Goal: Task Accomplishment & Management: Manage account settings

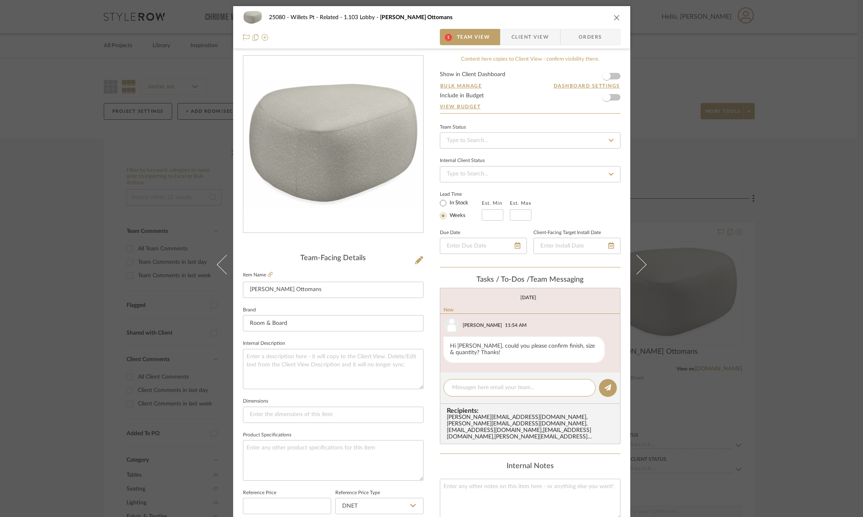
scroll to position [21, 0]
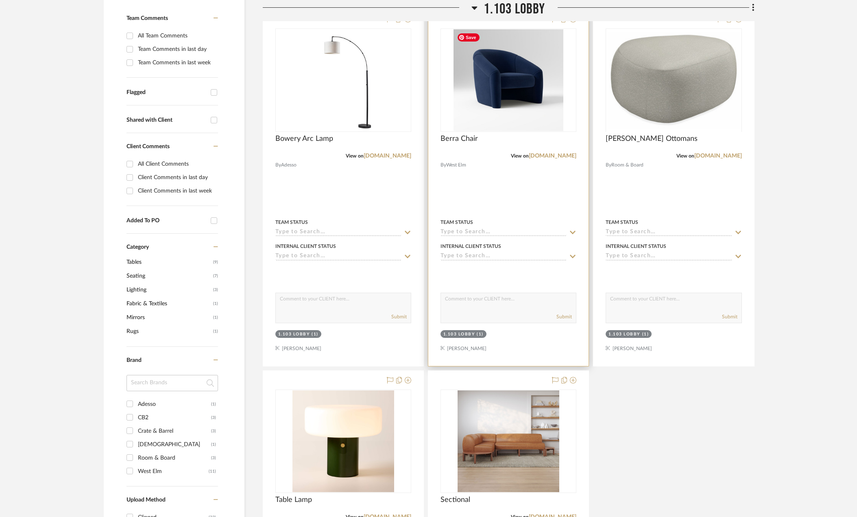
scroll to position [222, 0]
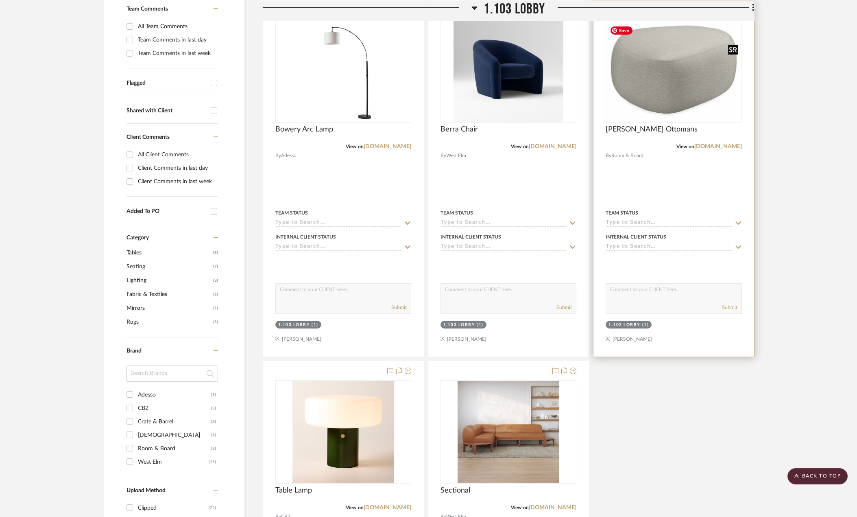
click at [679, 77] on img "0" at bounding box center [674, 70] width 134 height 97
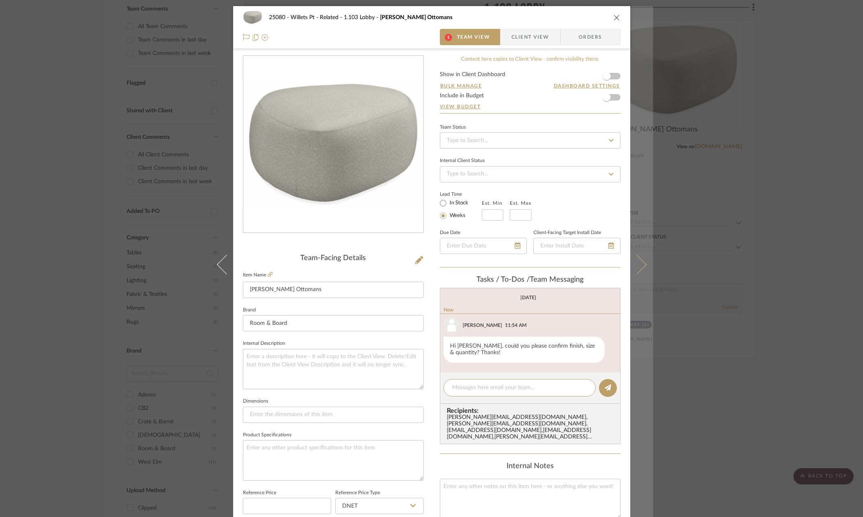
scroll to position [21, 0]
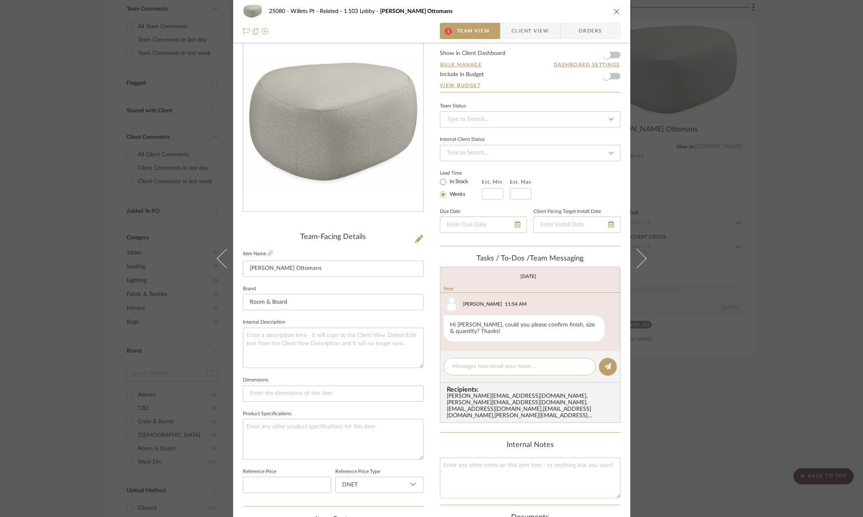
click at [522, 367] on textarea at bounding box center [519, 366] width 135 height 9
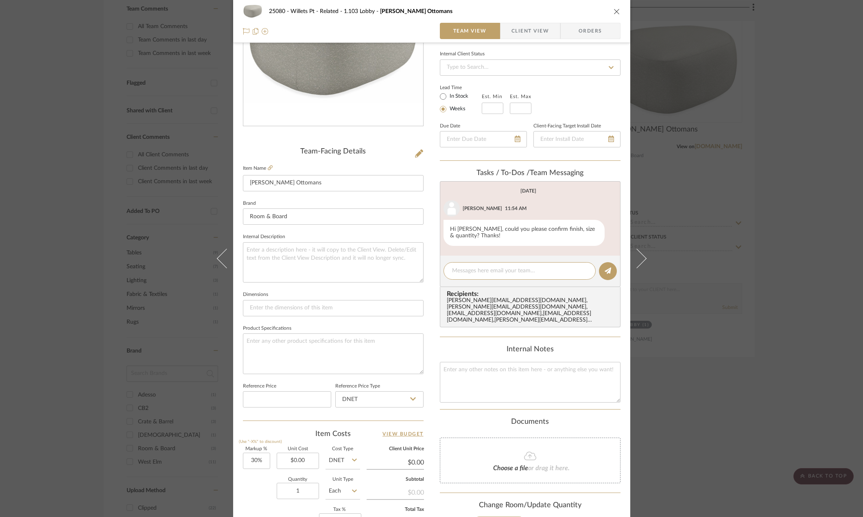
scroll to position [0, 0]
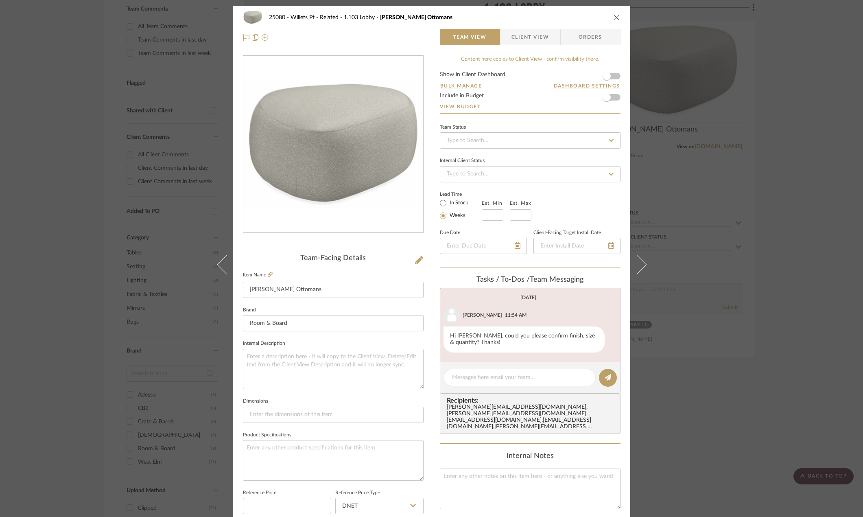
click at [792, 236] on div "25080 - Willets Pt - Related 1.103 Lobby Asher Ottomans Team View Client View O…" at bounding box center [431, 258] width 863 height 517
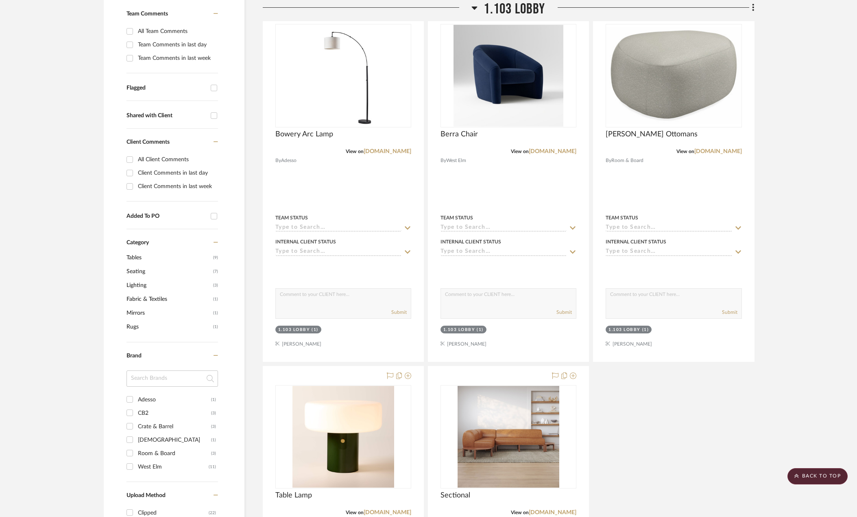
scroll to position [181, 0]
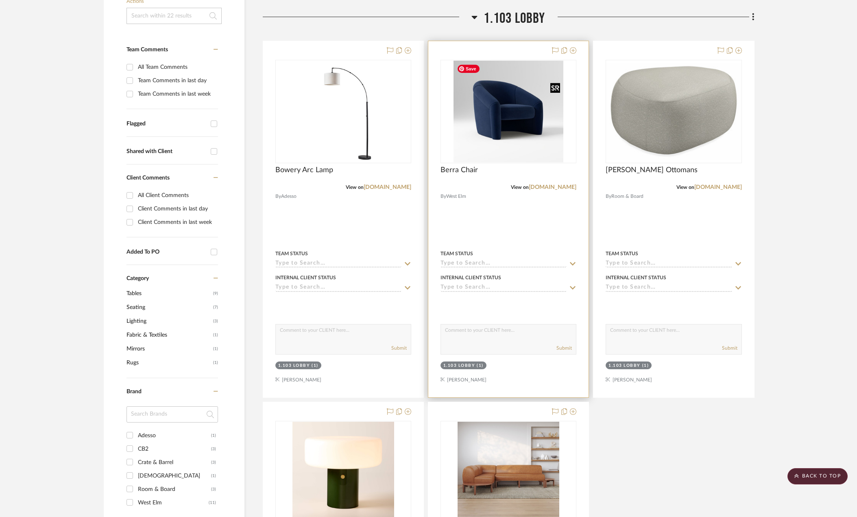
click at [502, 142] on img "0" at bounding box center [509, 112] width 110 height 102
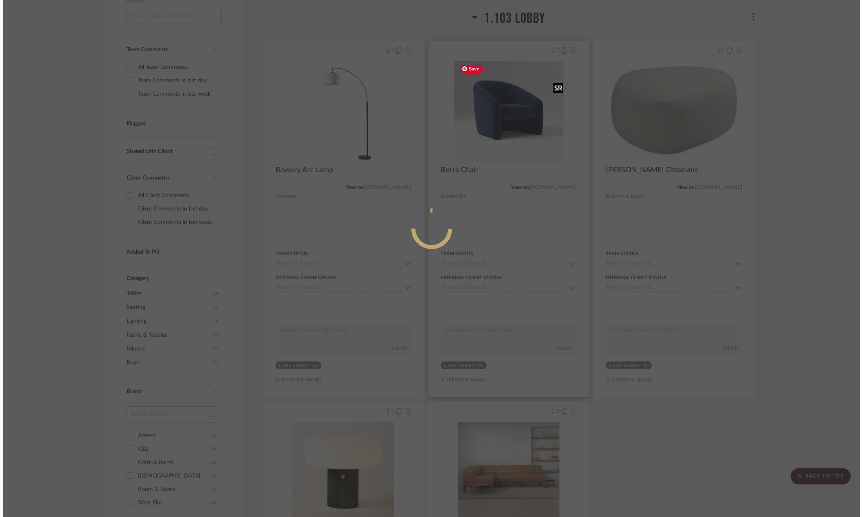
scroll to position [0, 0]
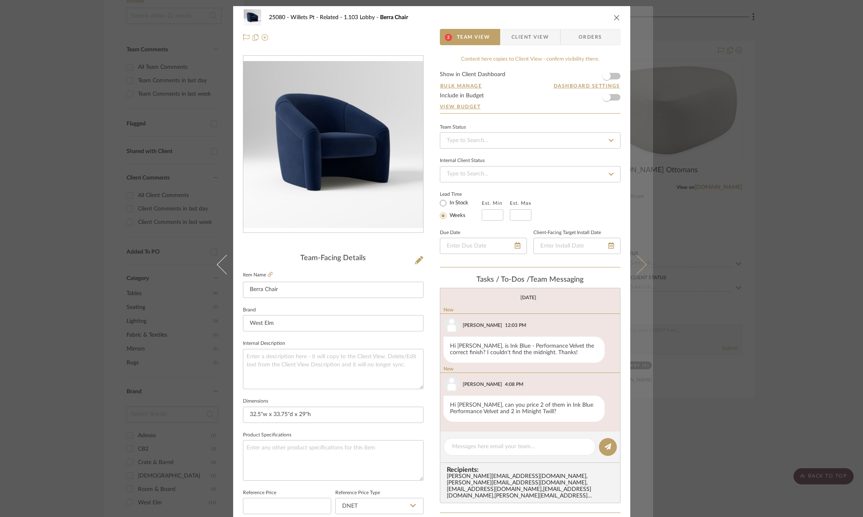
click at [640, 260] on button at bounding box center [641, 264] width 23 height 517
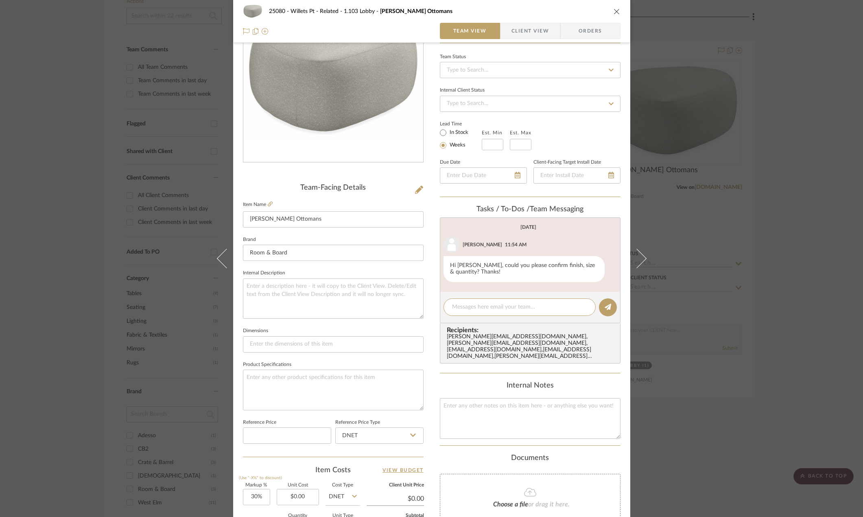
scroll to position [233, 0]
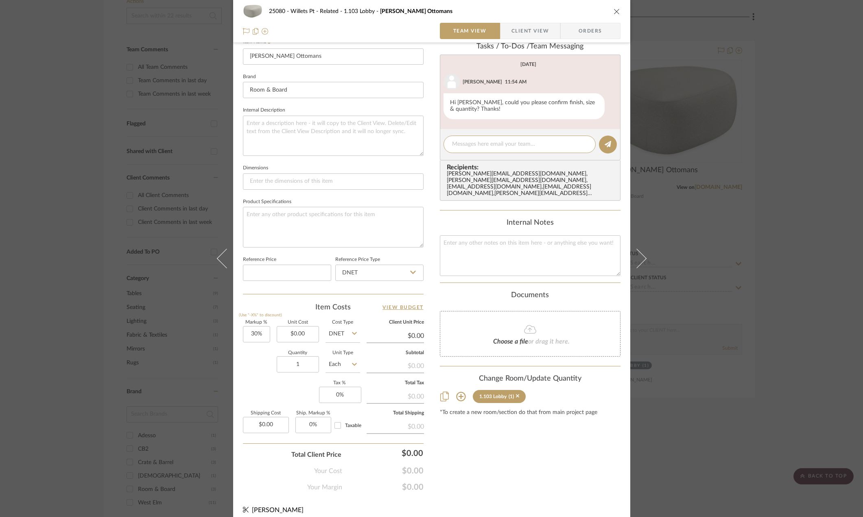
click at [780, 229] on div "25080 - Willets Pt - Related 1.103 Lobby Asher Ottomans Team View Client View O…" at bounding box center [431, 258] width 863 height 517
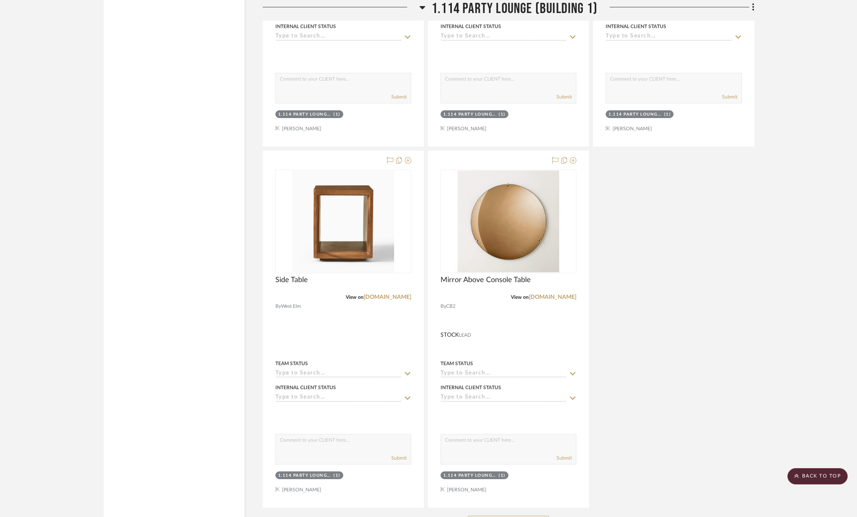
scroll to position [1605, 0]
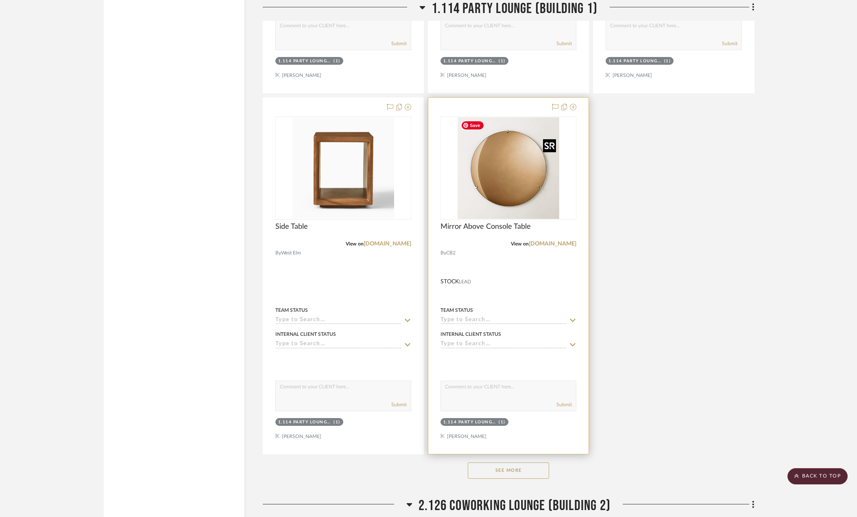
click at [0, 0] on img at bounding box center [0, 0] width 0 height 0
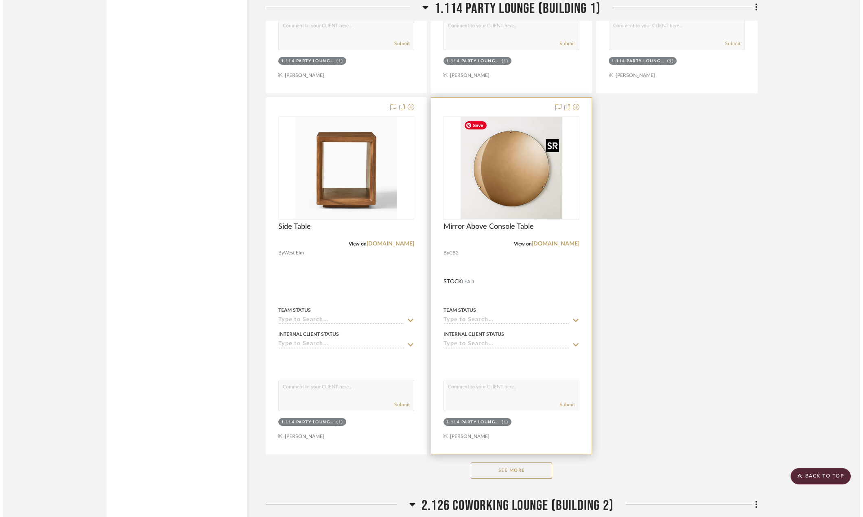
scroll to position [0, 0]
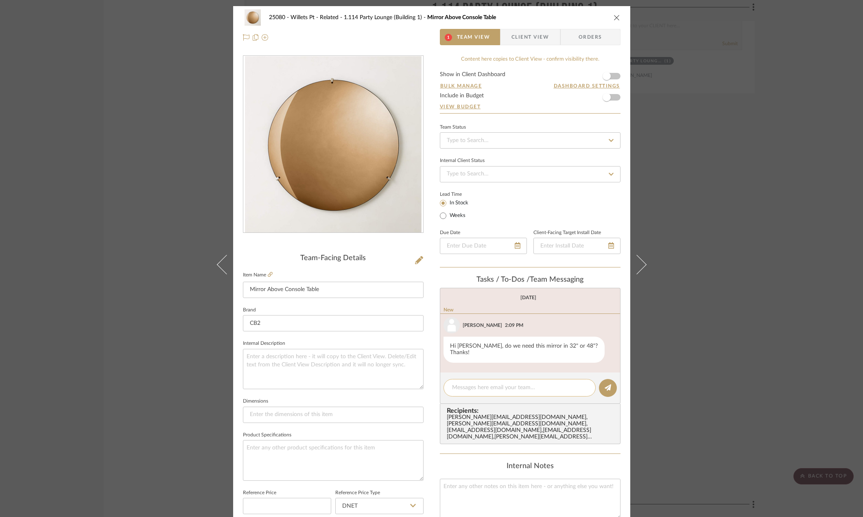
click at [520, 383] on textarea at bounding box center [519, 387] width 135 height 9
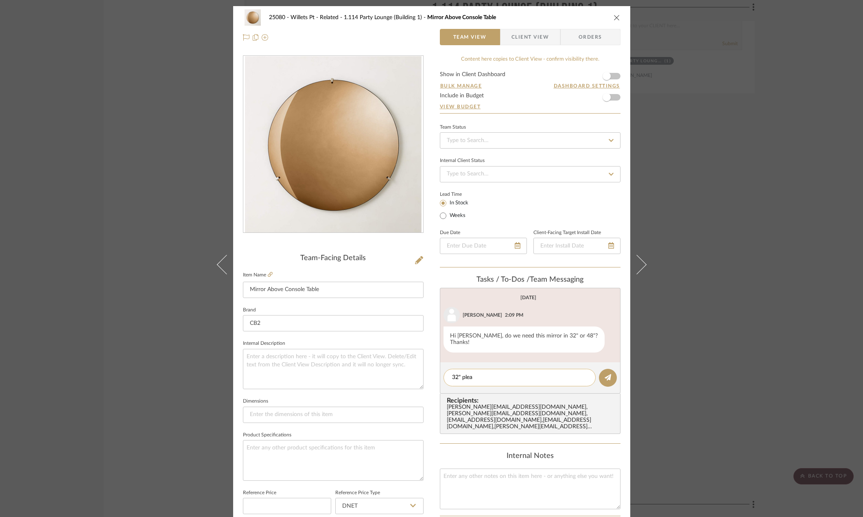
type textarea "32" pleas"
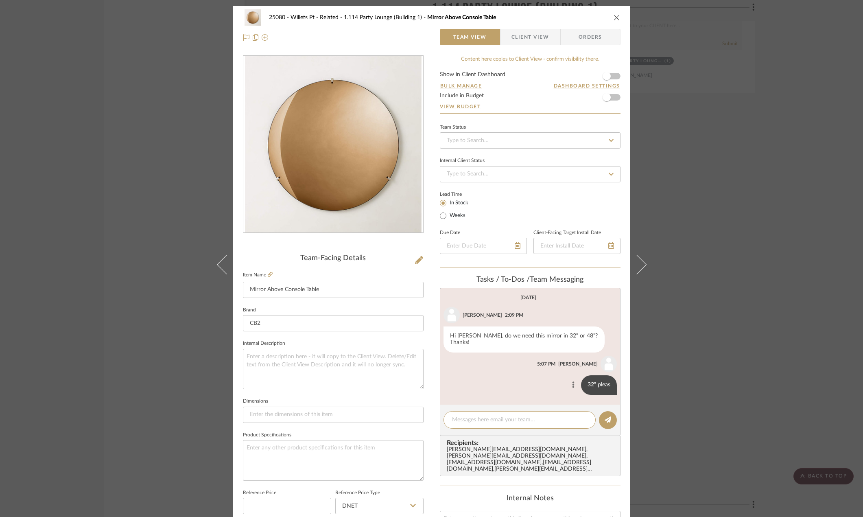
click at [571, 380] on button at bounding box center [573, 385] width 10 height 10
click at [530, 394] on button "Delete" at bounding box center [537, 388] width 56 height 20
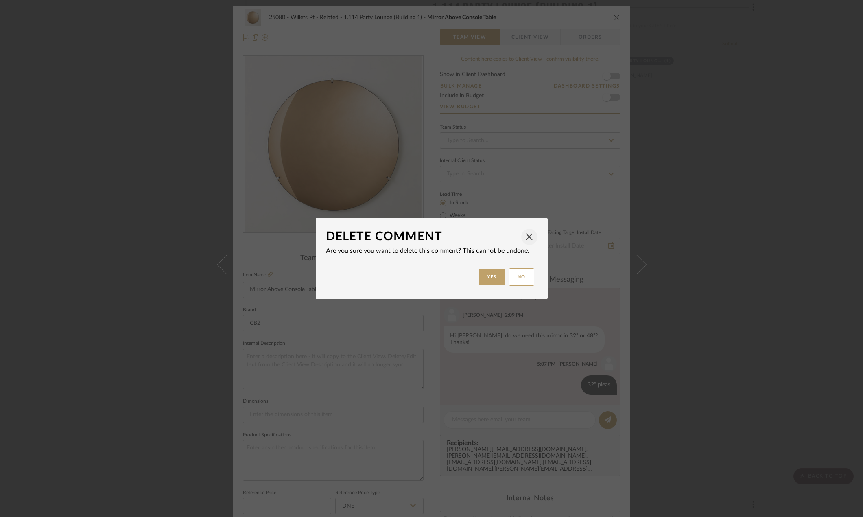
drag, startPoint x: 527, startPoint y: 239, endPoint x: 570, endPoint y: 314, distance: 86.7
click at [528, 240] on span "button" at bounding box center [529, 237] width 16 height 16
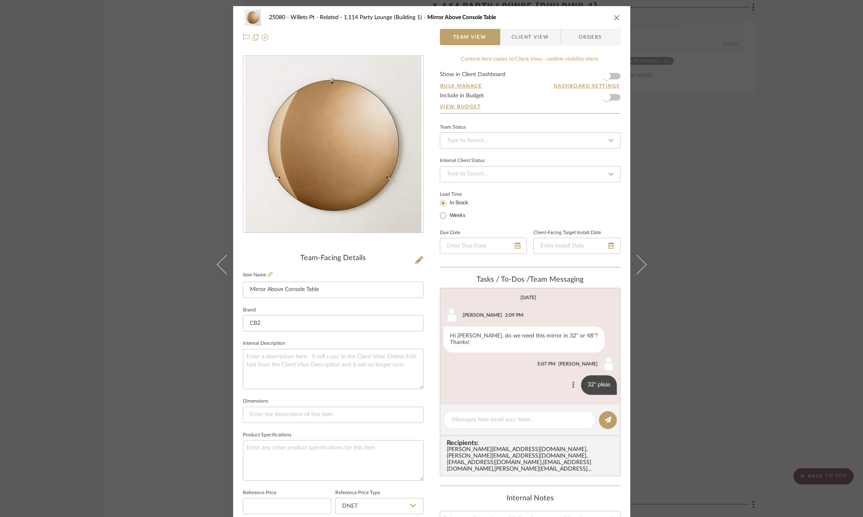
click at [572, 381] on icon at bounding box center [573, 384] width 2 height 7
click at [531, 370] on span "Edit Message" at bounding box center [531, 368] width 33 height 7
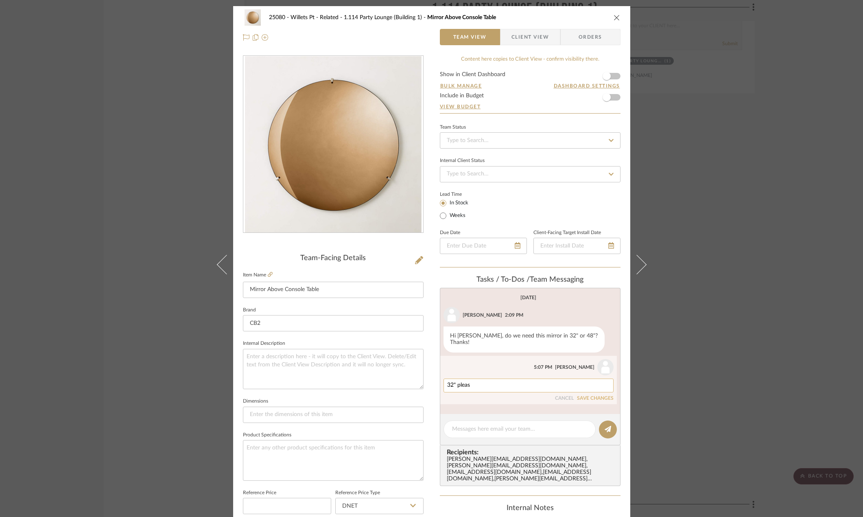
click at [522, 382] on textarea "32" pleas" at bounding box center [528, 385] width 163 height 7
type textarea "32" please"
click at [595, 395] on button "SAVE CHANGES" at bounding box center [595, 398] width 37 height 6
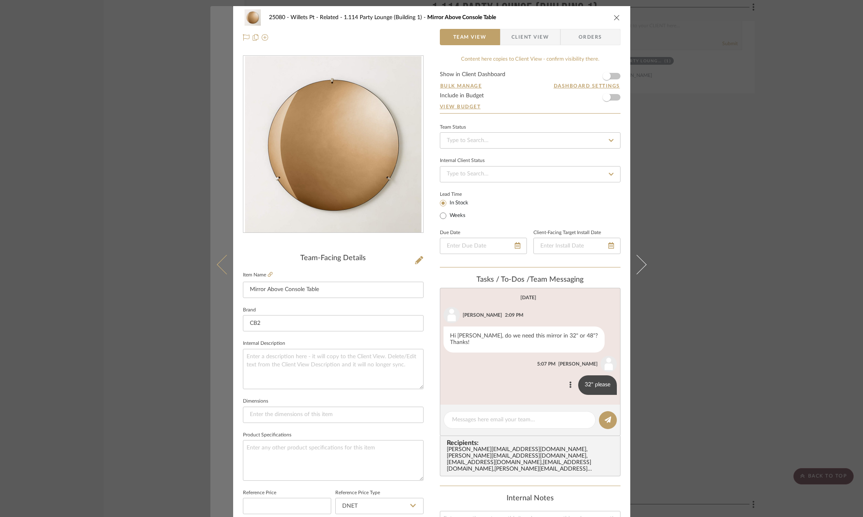
click at [221, 267] on icon at bounding box center [226, 265] width 20 height 20
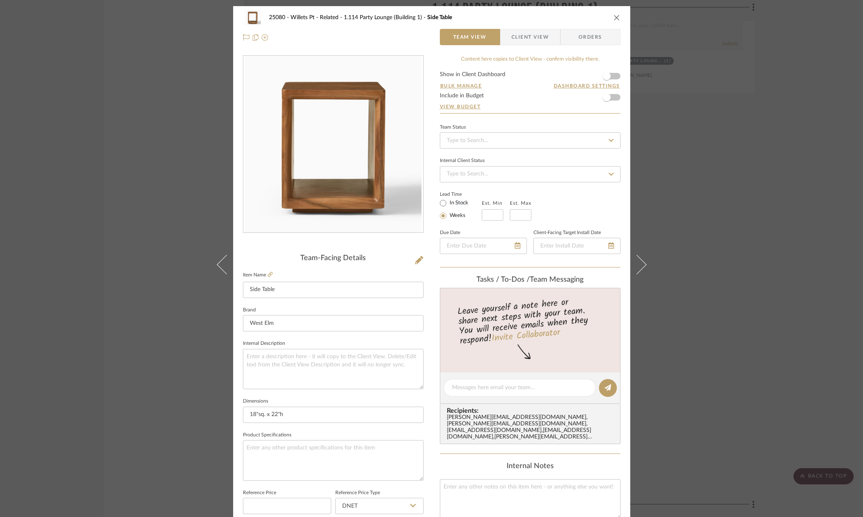
click at [755, 153] on div "25080 - Willets Pt - Related 1.114 Party Lounge (Building 1) Side Table Team Vi…" at bounding box center [431, 258] width 863 height 517
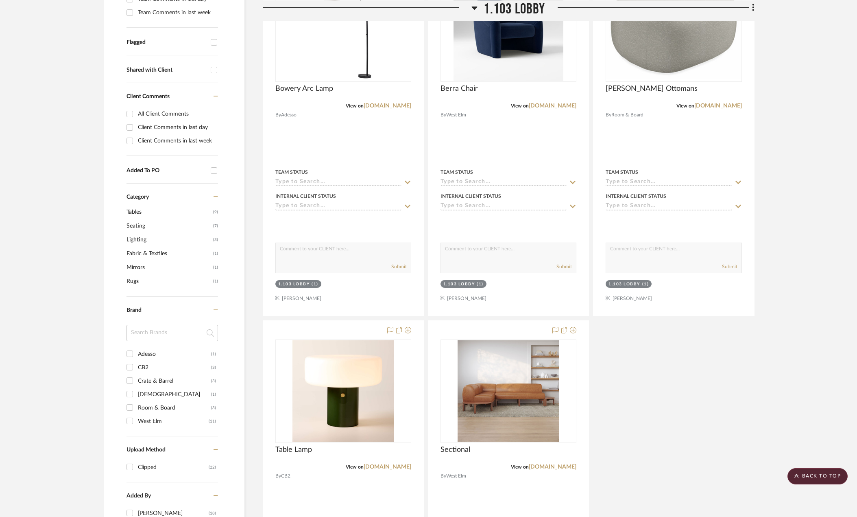
scroll to position [59, 0]
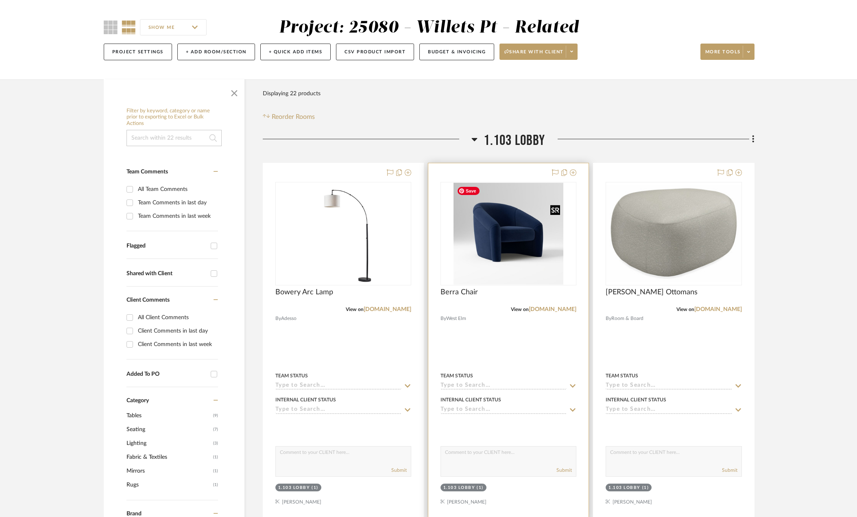
click at [484, 251] on img "0" at bounding box center [509, 234] width 110 height 102
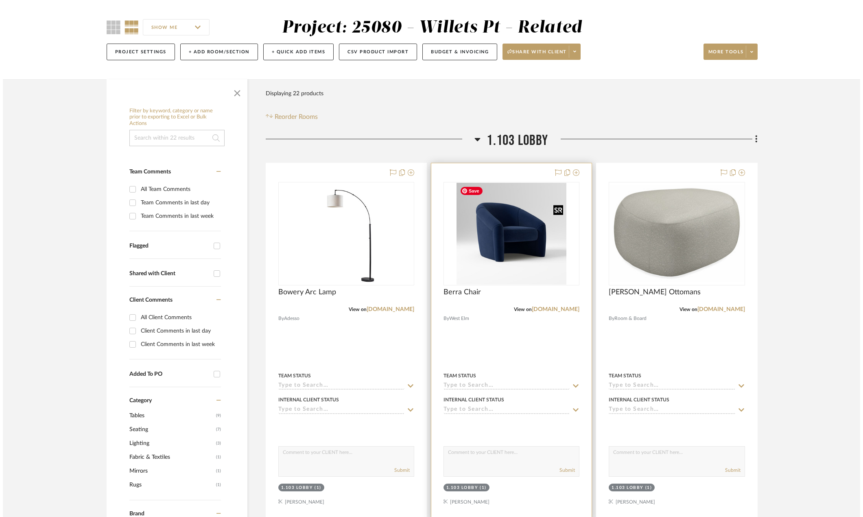
scroll to position [0, 0]
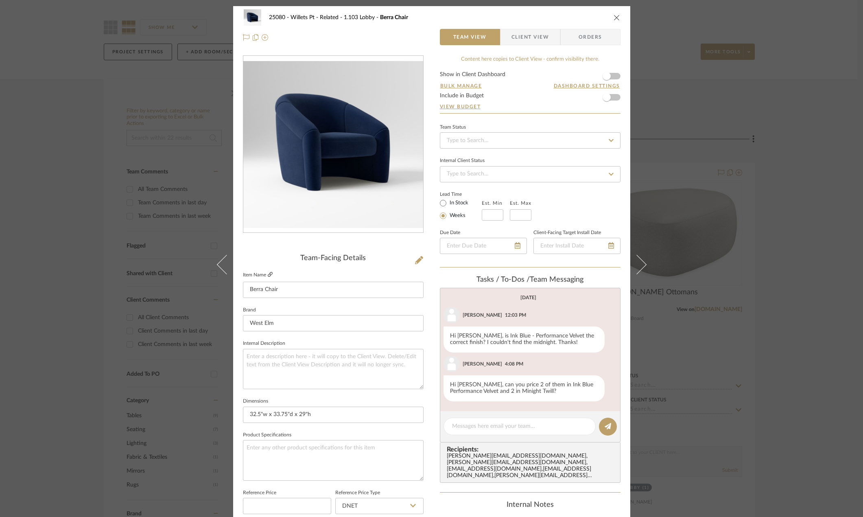
click at [268, 275] on icon at bounding box center [270, 274] width 5 height 5
click at [783, 164] on div "25080 - Willets Pt - Related 1.103 Lobby Berra Chair Team View Client View Orde…" at bounding box center [431, 258] width 863 height 517
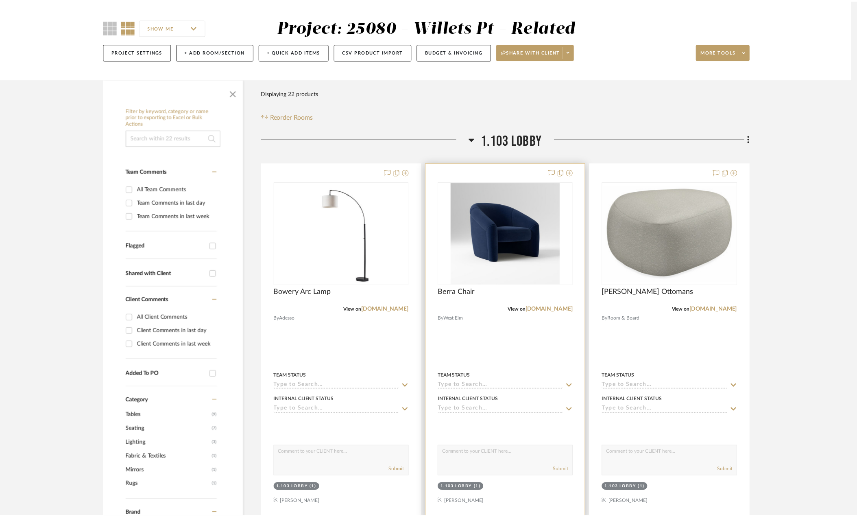
scroll to position [59, 0]
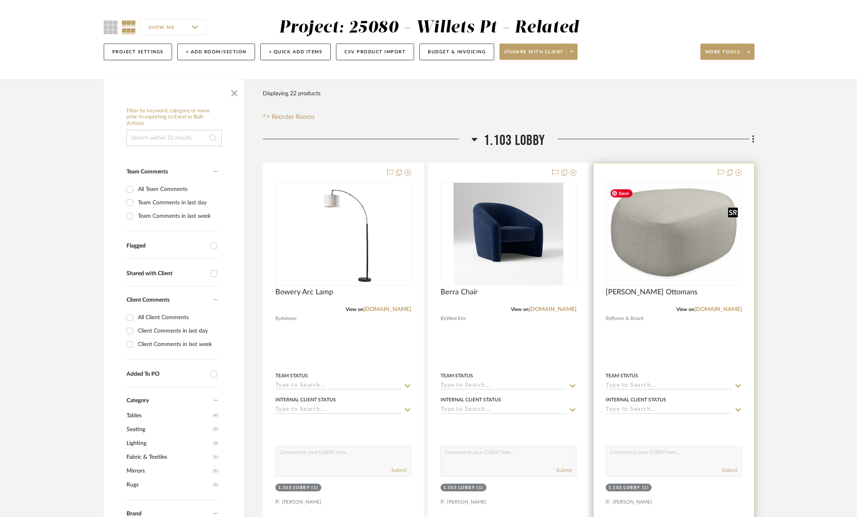
click at [664, 255] on img "0" at bounding box center [674, 233] width 134 height 97
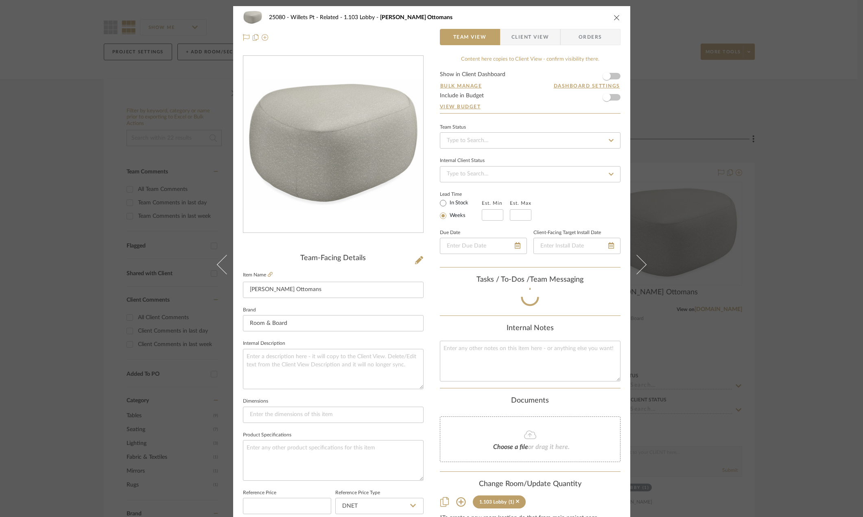
scroll to position [30, 0]
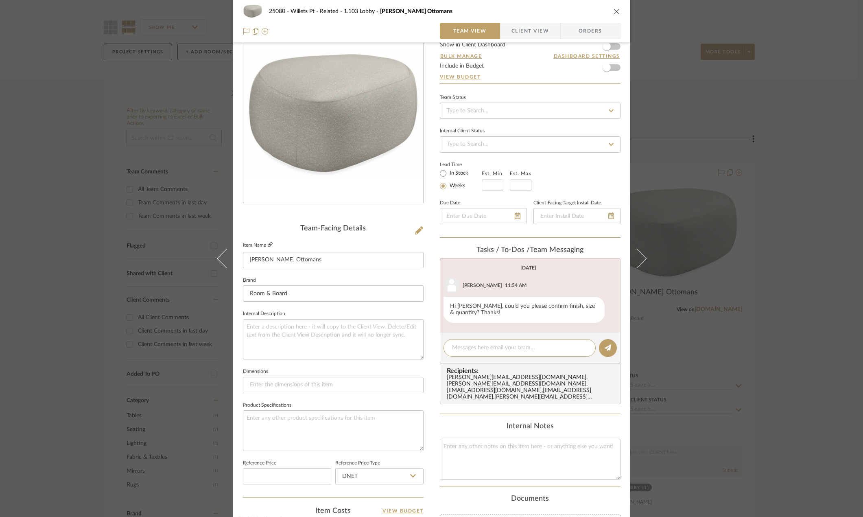
click at [268, 244] on icon at bounding box center [270, 244] width 5 height 5
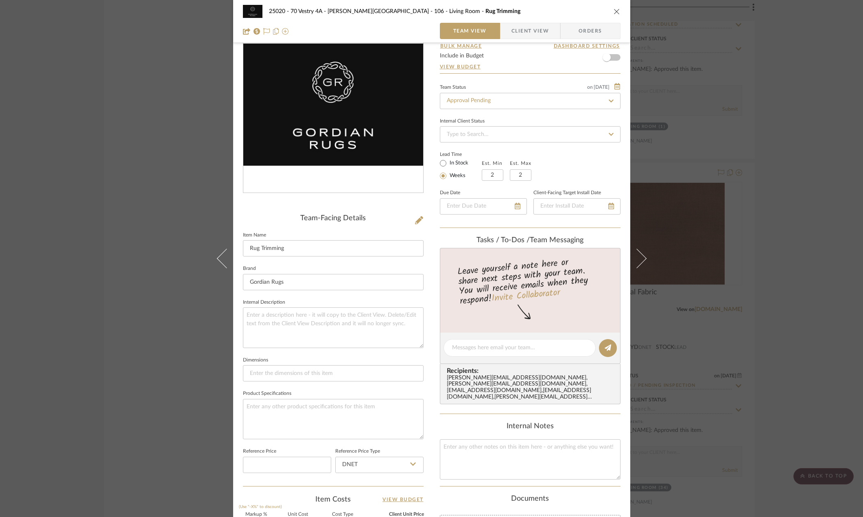
scroll to position [36, 0]
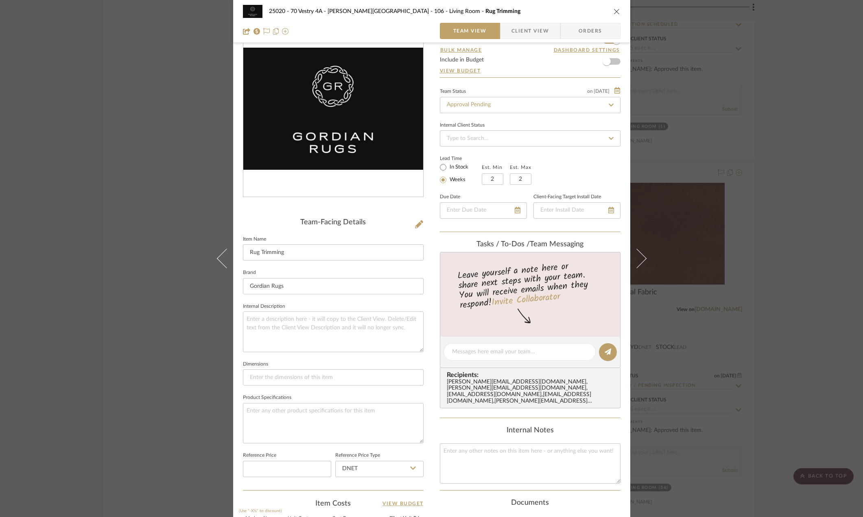
click at [766, 171] on div "25020 - 70 Vestry 4A - [PERSON_NAME] 106 - Living Room Rug Trimming Team View C…" at bounding box center [431, 258] width 863 height 517
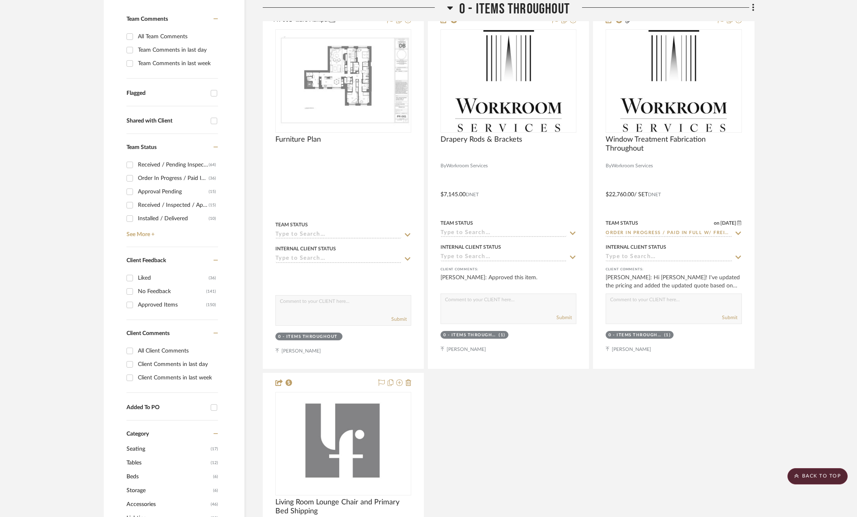
scroll to position [0, 0]
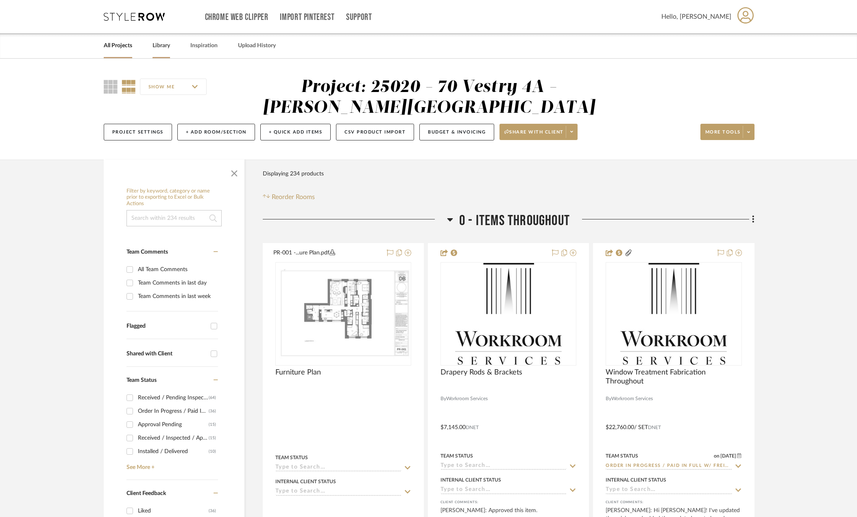
click at [161, 42] on link "Library" at bounding box center [161, 45] width 17 height 11
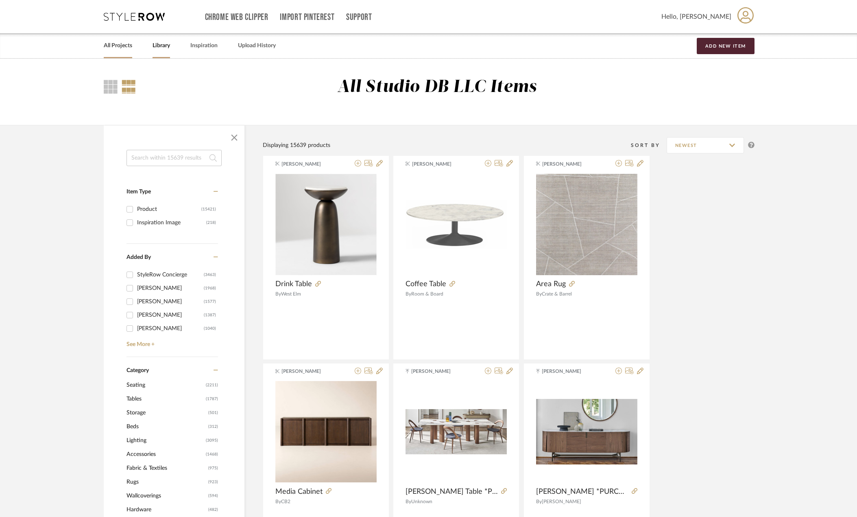
click at [107, 48] on link "All Projects" at bounding box center [118, 45] width 28 height 11
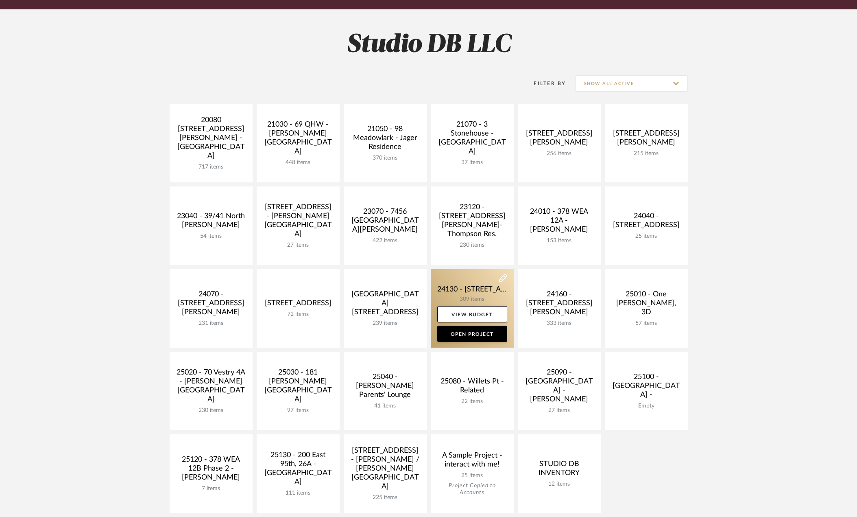
scroll to position [122, 0]
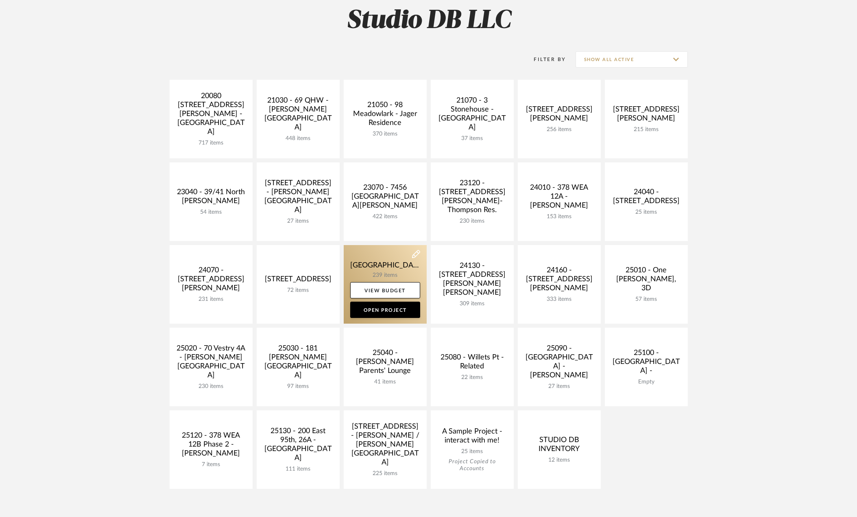
click at [390, 261] on link at bounding box center [385, 284] width 83 height 79
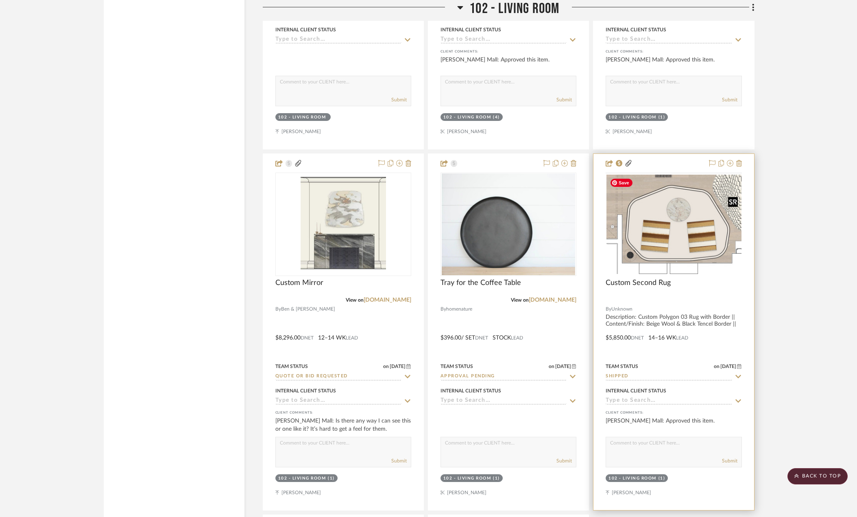
scroll to position [2726, 0]
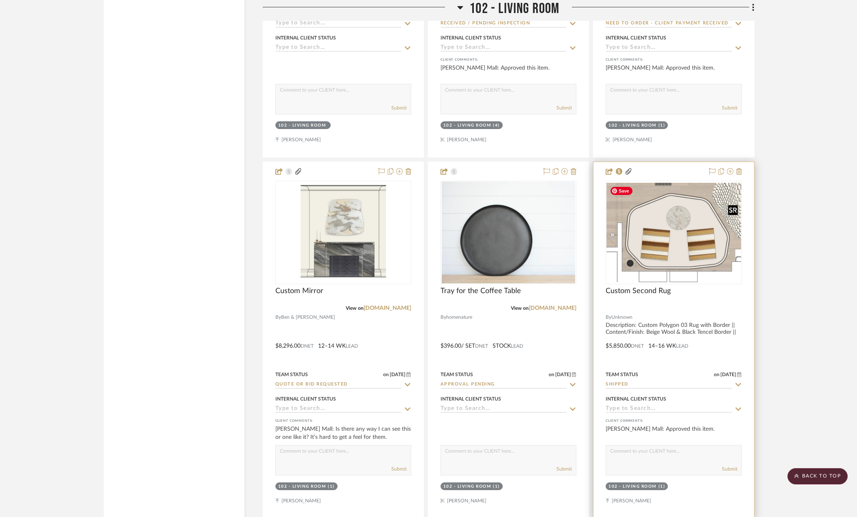
click at [0, 0] on img at bounding box center [0, 0] width 0 height 0
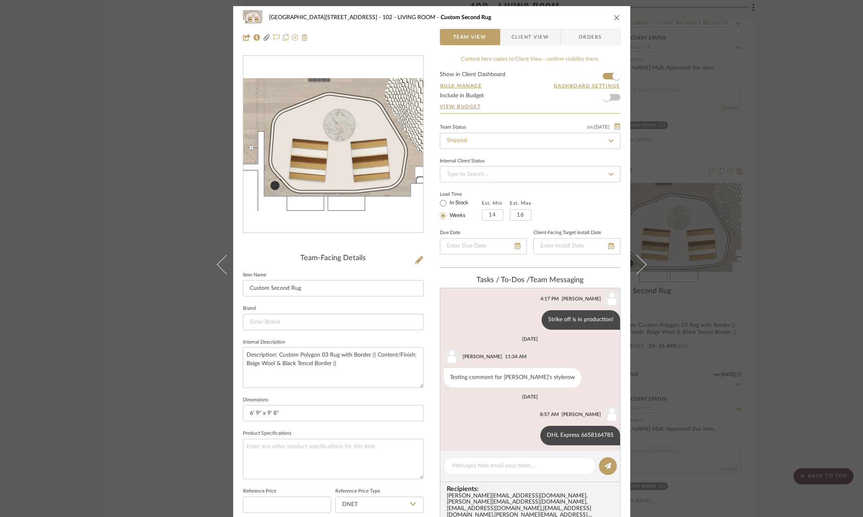
scroll to position [348, 0]
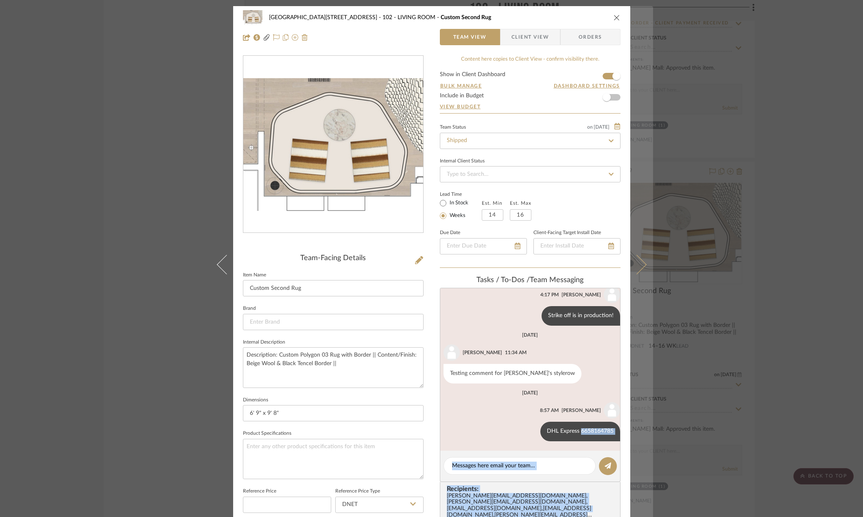
drag, startPoint x: 574, startPoint y: 433, endPoint x: 627, endPoint y: 427, distance: 53.2
click at [627, 427] on mat-dialog-content "24100 - [STREET_ADDRESS] - LIVING ROOM Custom Second Rug Team View Client View …" at bounding box center [431, 416] width 443 height 821
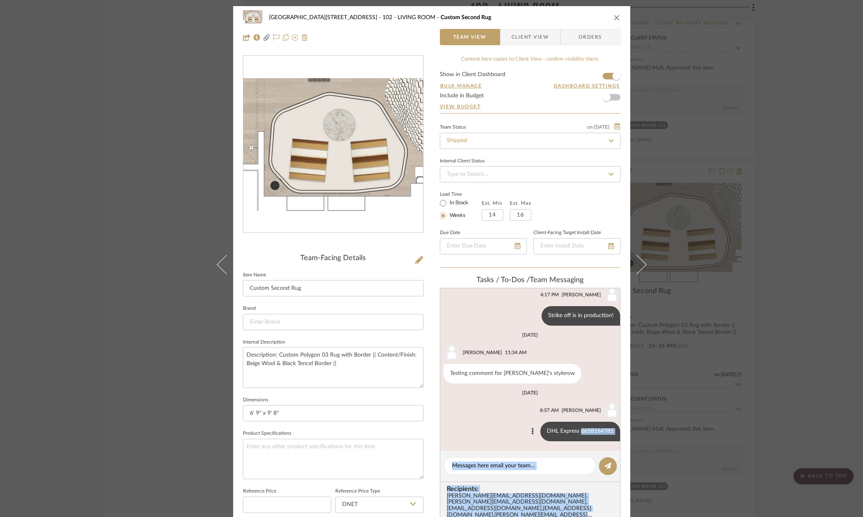
click at [586, 432] on div "DHL Express 6658164785" at bounding box center [580, 431] width 80 height 20
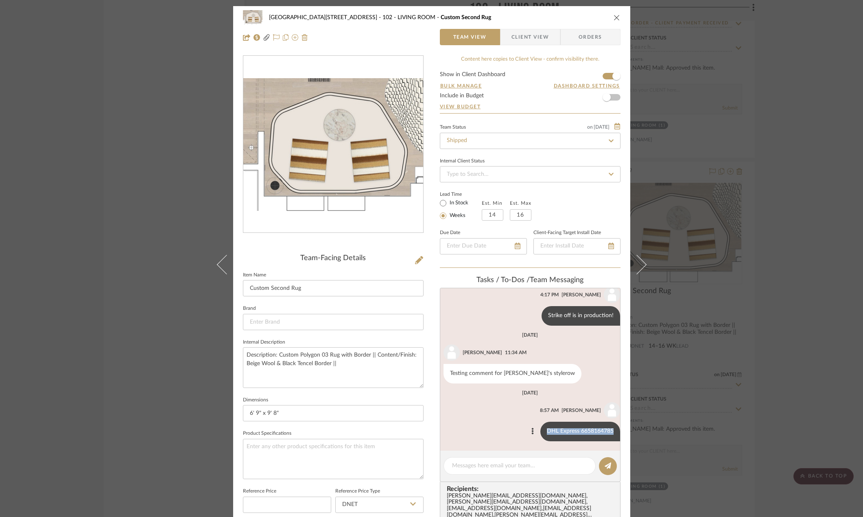
drag, startPoint x: 540, startPoint y: 430, endPoint x: 606, endPoint y: 429, distance: 66.3
click at [606, 429] on div "DHL Express 6658164785" at bounding box center [580, 431] width 80 height 20
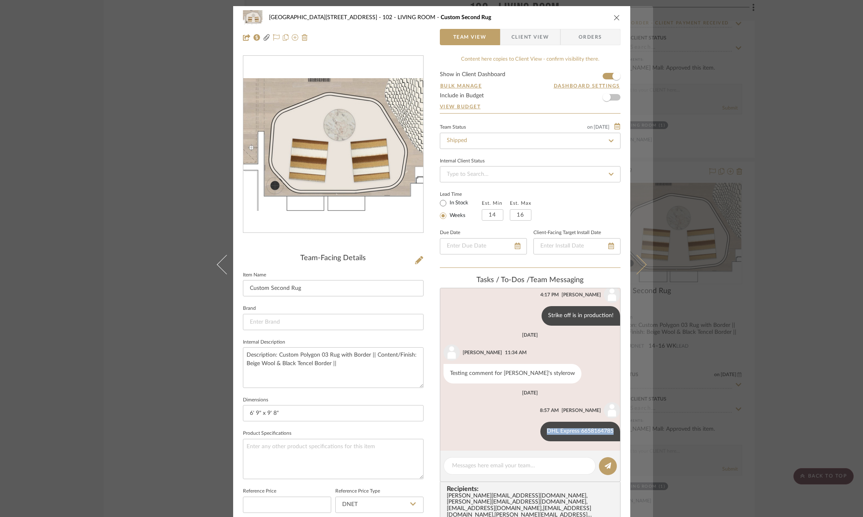
copy div "DHL Express 6658164785"
